Goal: Information Seeking & Learning: Understand process/instructions

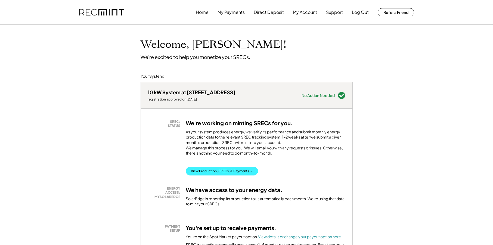
click at [220, 176] on button "View Production, SRECs, & Payments →" at bounding box center [222, 171] width 72 height 9
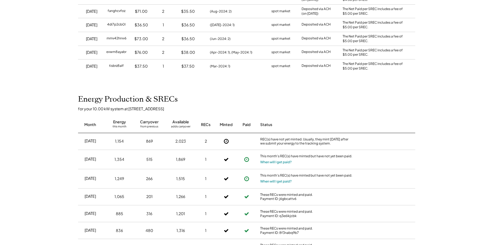
scroll to position [190, 0]
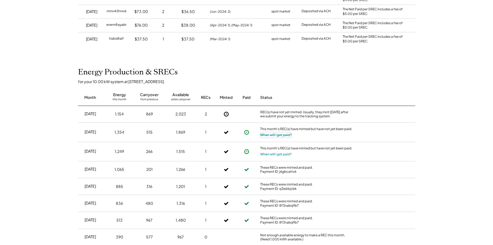
click at [284, 135] on button "When will I get paid?" at bounding box center [276, 134] width 32 height 5
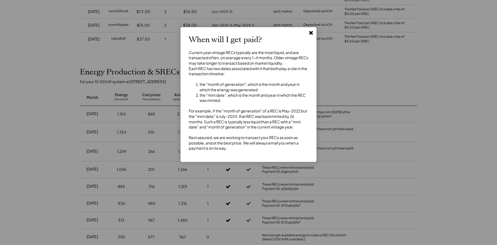
click at [312, 33] on icon at bounding box center [310, 32] width 5 height 5
